Goal: Task Accomplishment & Management: Manage account settings

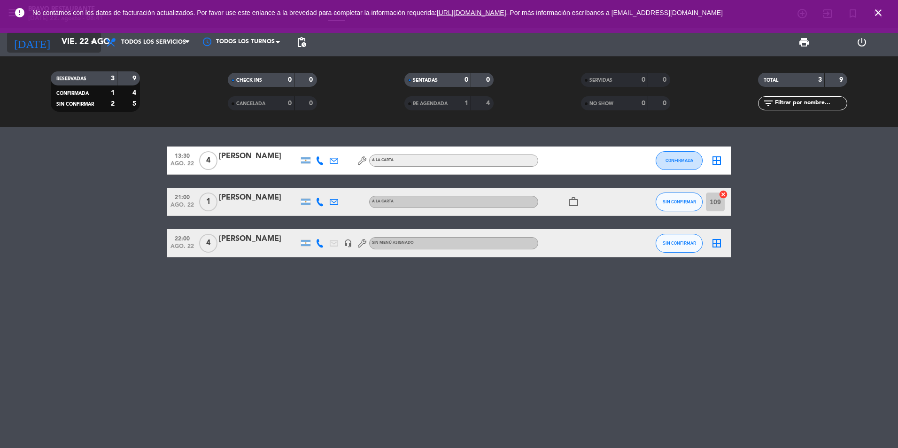
click at [57, 37] on input "vie. 22 ago." at bounding box center [111, 42] width 109 height 19
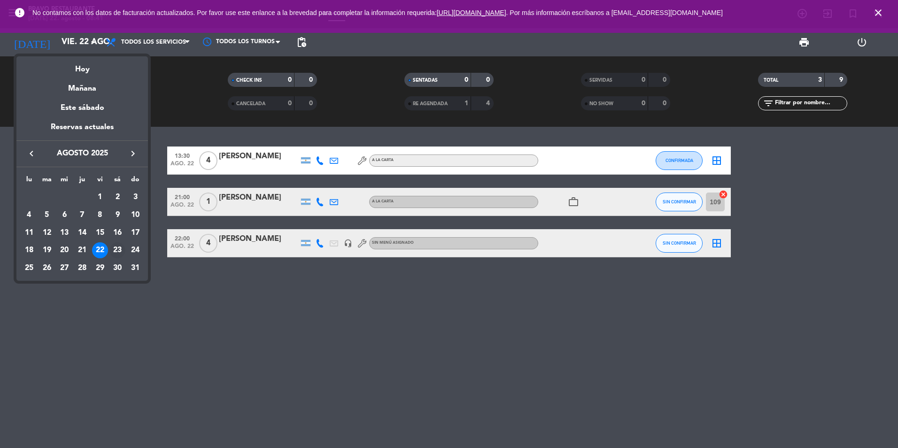
click at [121, 250] on div "23" at bounding box center [117, 250] width 16 height 16
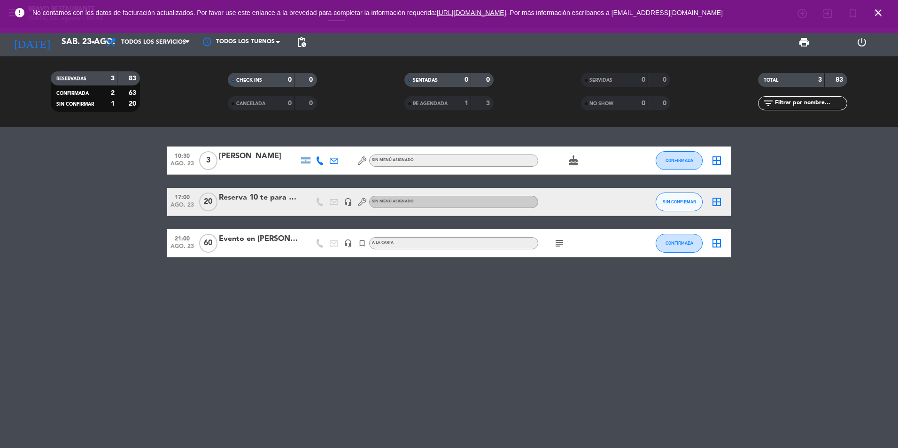
click at [575, 161] on icon "cake" at bounding box center [573, 160] width 11 height 11
click at [57, 49] on input "sáb. 23 ago." at bounding box center [111, 42] width 109 height 19
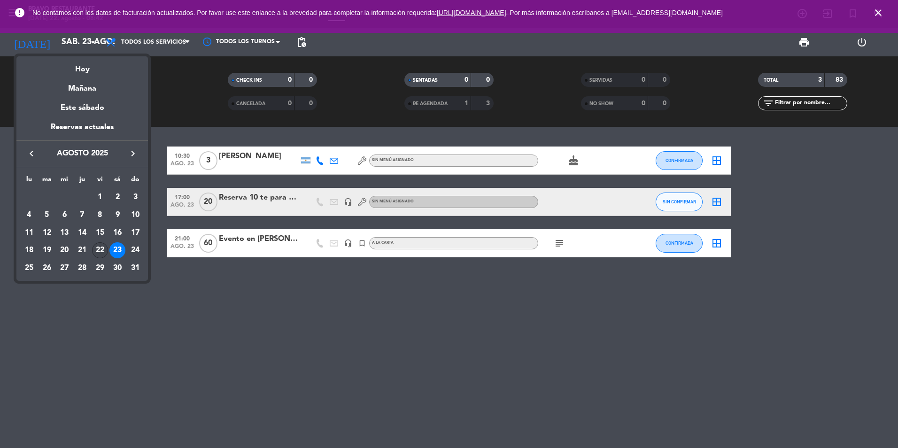
click at [99, 252] on div "22" at bounding box center [100, 250] width 16 height 16
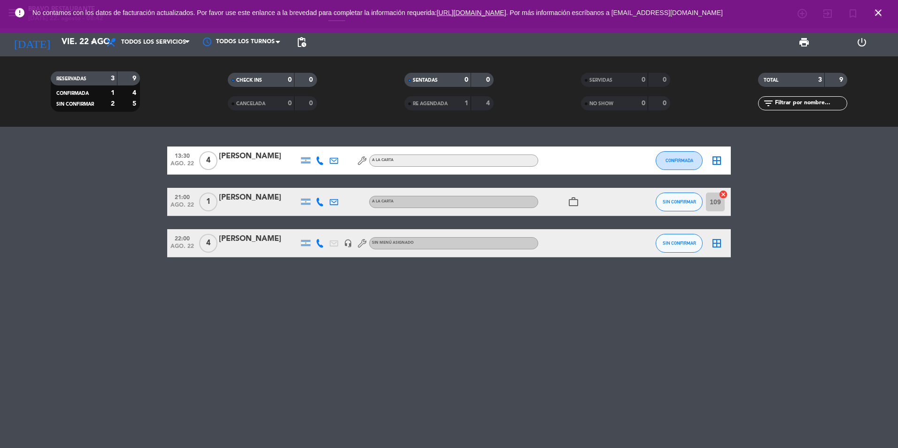
click at [573, 209] on div "work_outline" at bounding box center [580, 202] width 85 height 28
click at [573, 204] on icon "work_outline" at bounding box center [573, 201] width 11 height 11
click at [881, 9] on icon "close" at bounding box center [877, 12] width 11 height 11
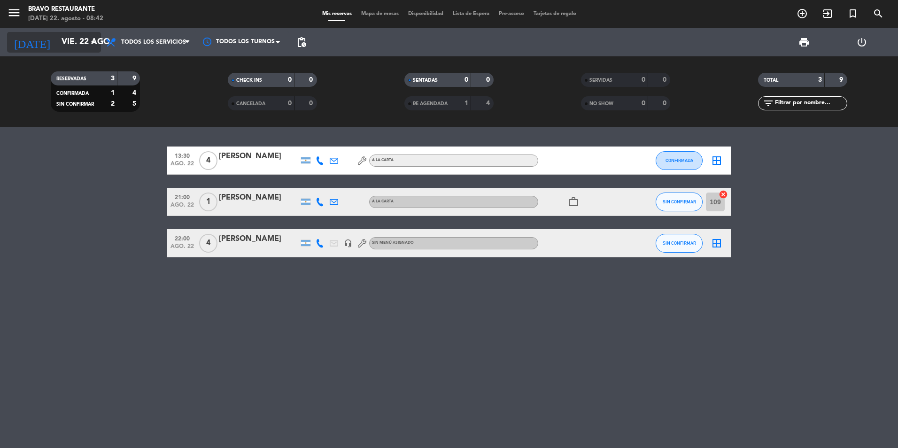
click at [57, 42] on input "vie. 22 ago." at bounding box center [111, 42] width 109 height 19
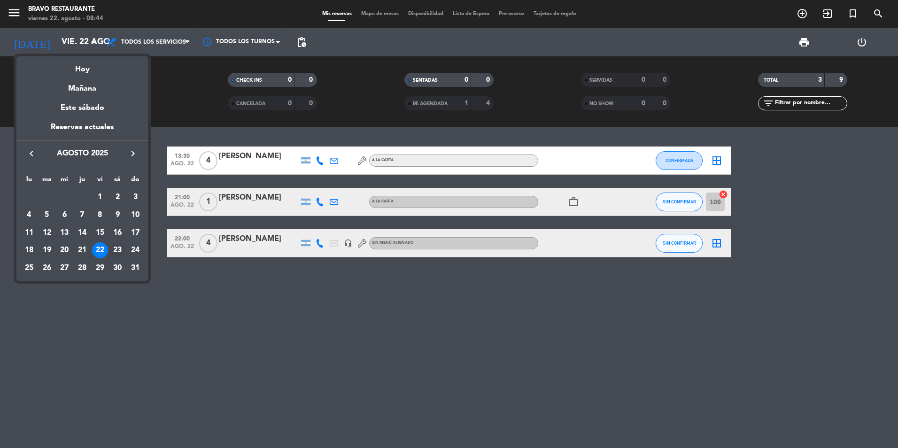
click at [118, 248] on div "23" at bounding box center [117, 250] width 16 height 16
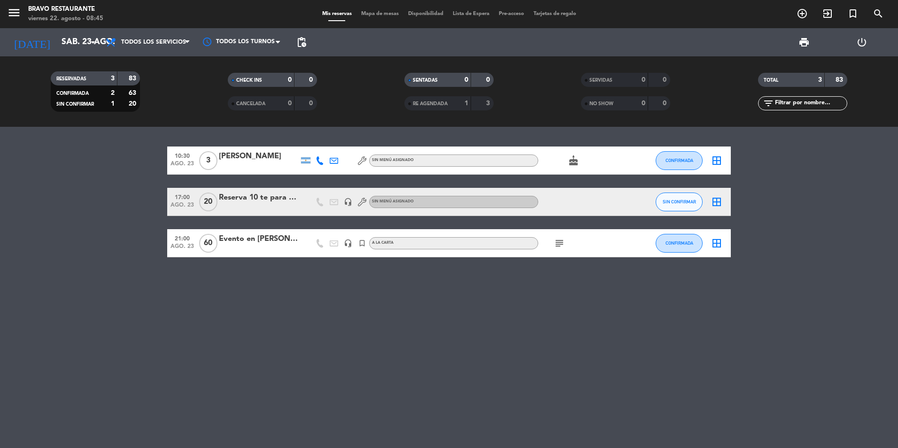
click at [232, 208] on div at bounding box center [259, 208] width 80 height 8
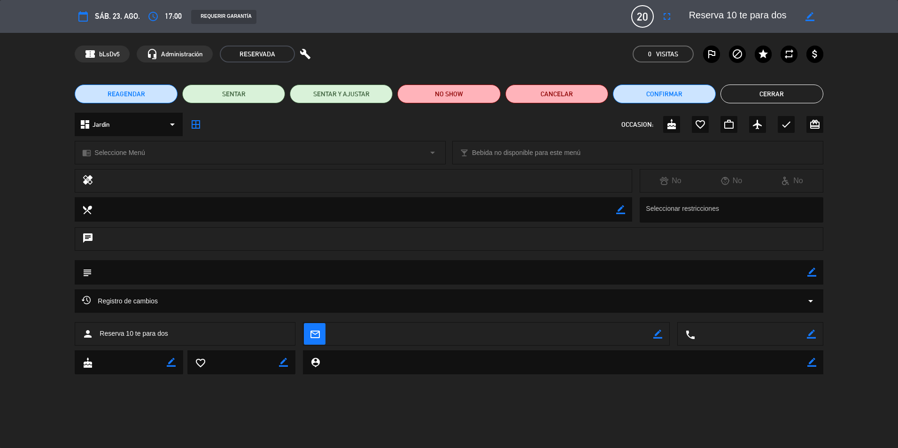
click at [773, 90] on button "Cerrar" at bounding box center [771, 94] width 103 height 19
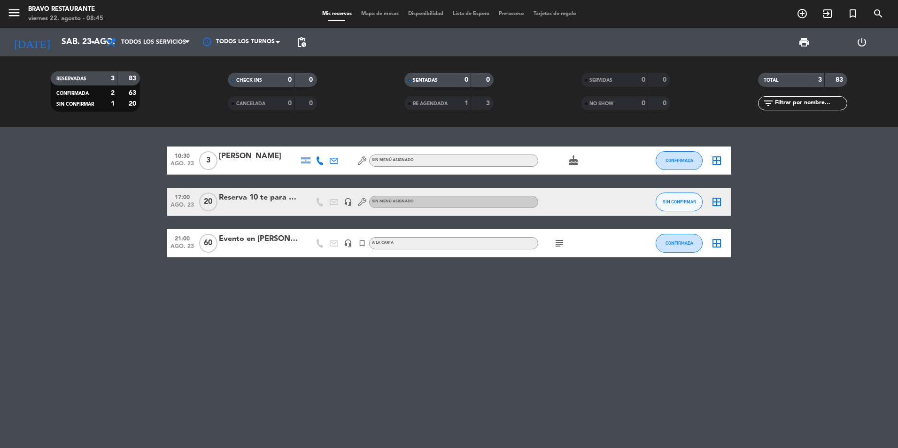
click at [174, 206] on span "ago. 23" at bounding box center [181, 207] width 23 height 11
click at [278, 270] on div "10:30 [DATE] 3 [PERSON_NAME] Sin menú asignado cake CONFIRMADA border_all 17:00…" at bounding box center [449, 287] width 898 height 321
click at [568, 240] on div "subject" at bounding box center [580, 243] width 85 height 28
click at [560, 243] on icon "subject" at bounding box center [559, 243] width 11 height 11
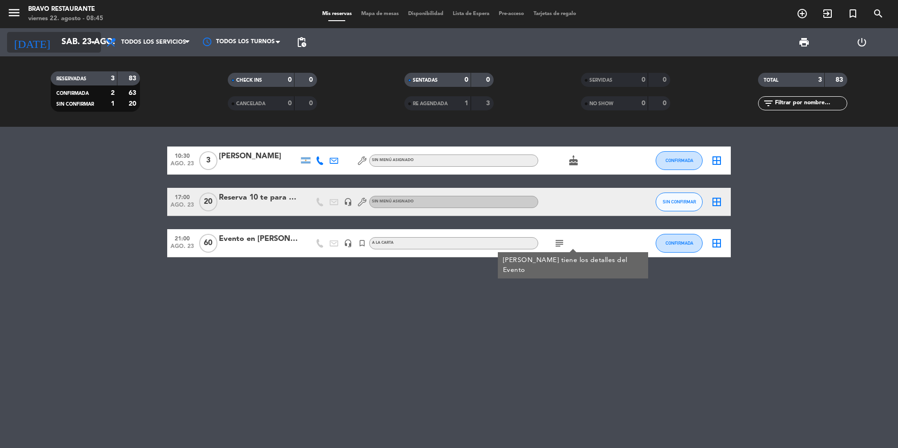
click at [68, 43] on input "sáb. 23 ago." at bounding box center [111, 42] width 109 height 19
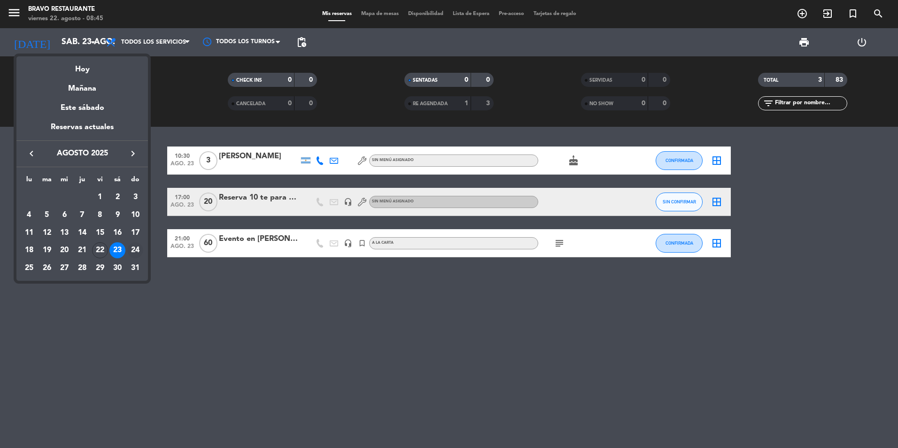
click at [137, 248] on div "24" at bounding box center [135, 250] width 16 height 16
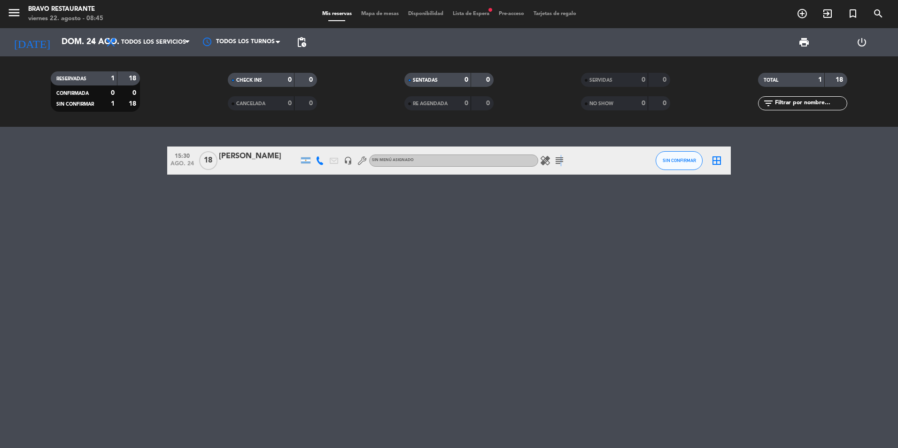
click at [559, 165] on icon "subject" at bounding box center [559, 160] width 11 height 11
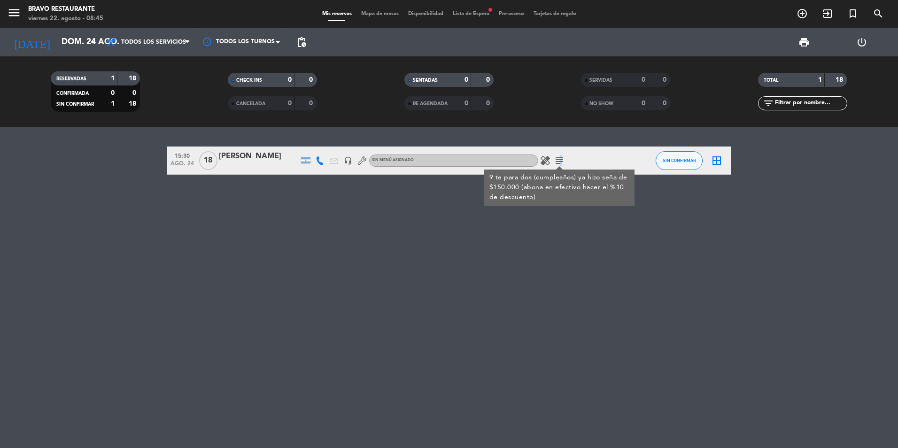
click at [559, 165] on icon "subject" at bounding box center [559, 160] width 11 height 11
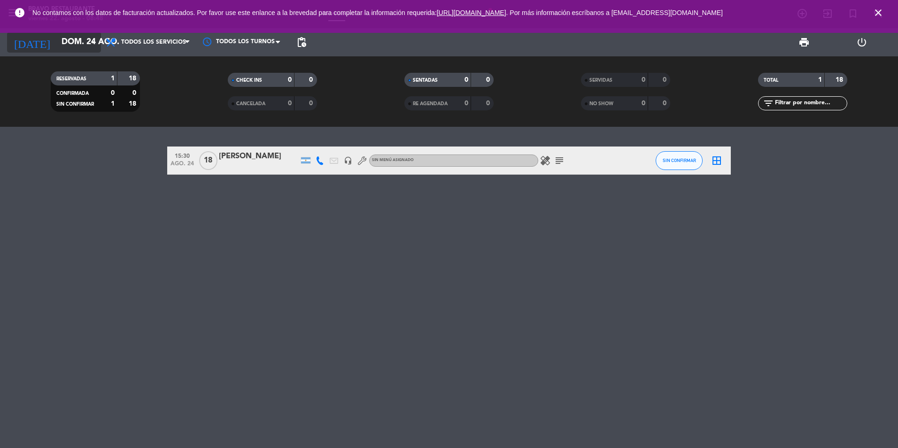
click at [82, 48] on input "dom. 24 ago." at bounding box center [111, 42] width 109 height 19
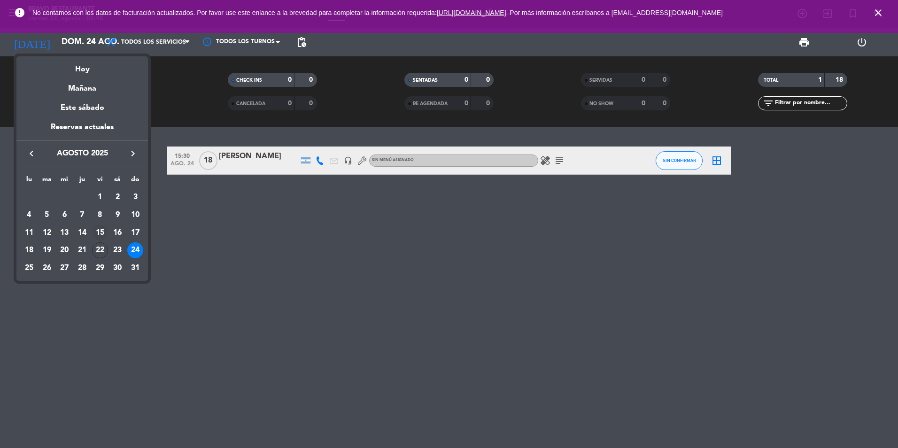
click at [94, 240] on td "15" at bounding box center [100, 233] width 18 height 18
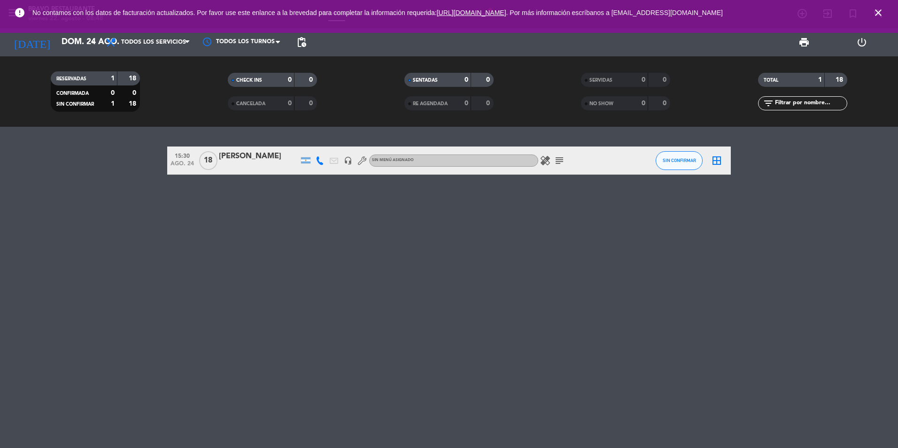
type input "vie. 15 ago."
